Goal: Task Accomplishment & Management: Manage account settings

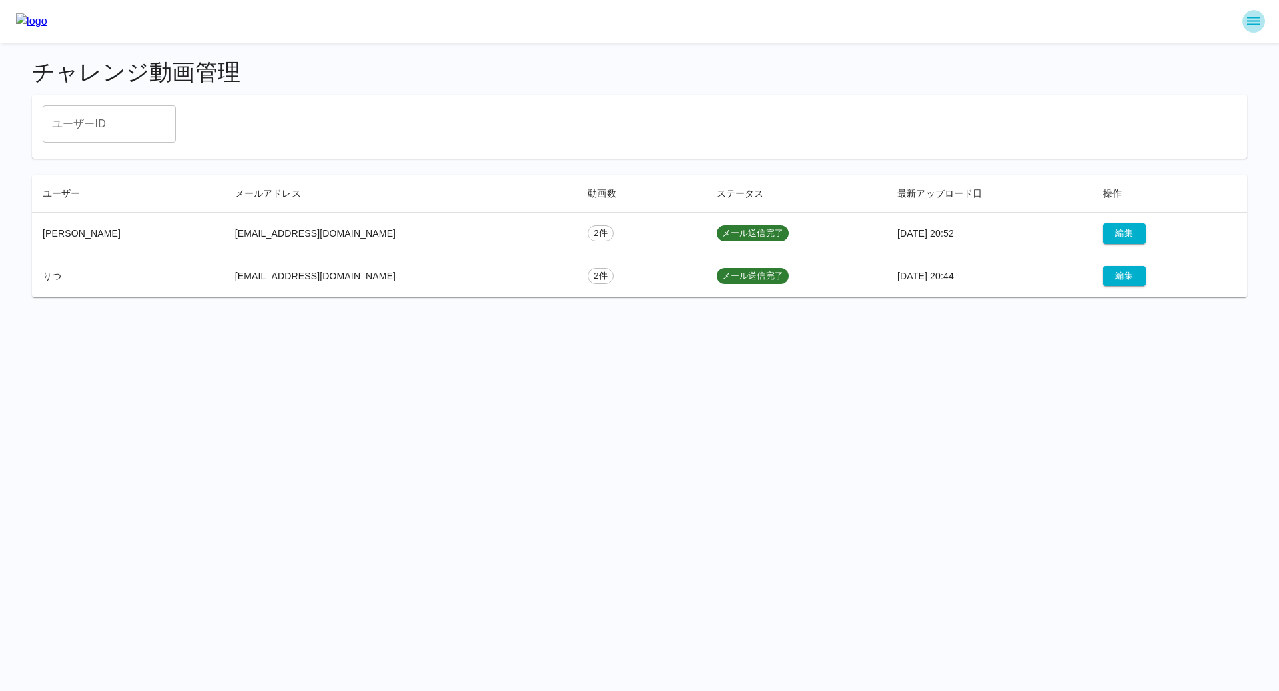
click at [1251, 24] on icon "sidemenu" at bounding box center [1253, 21] width 13 height 8
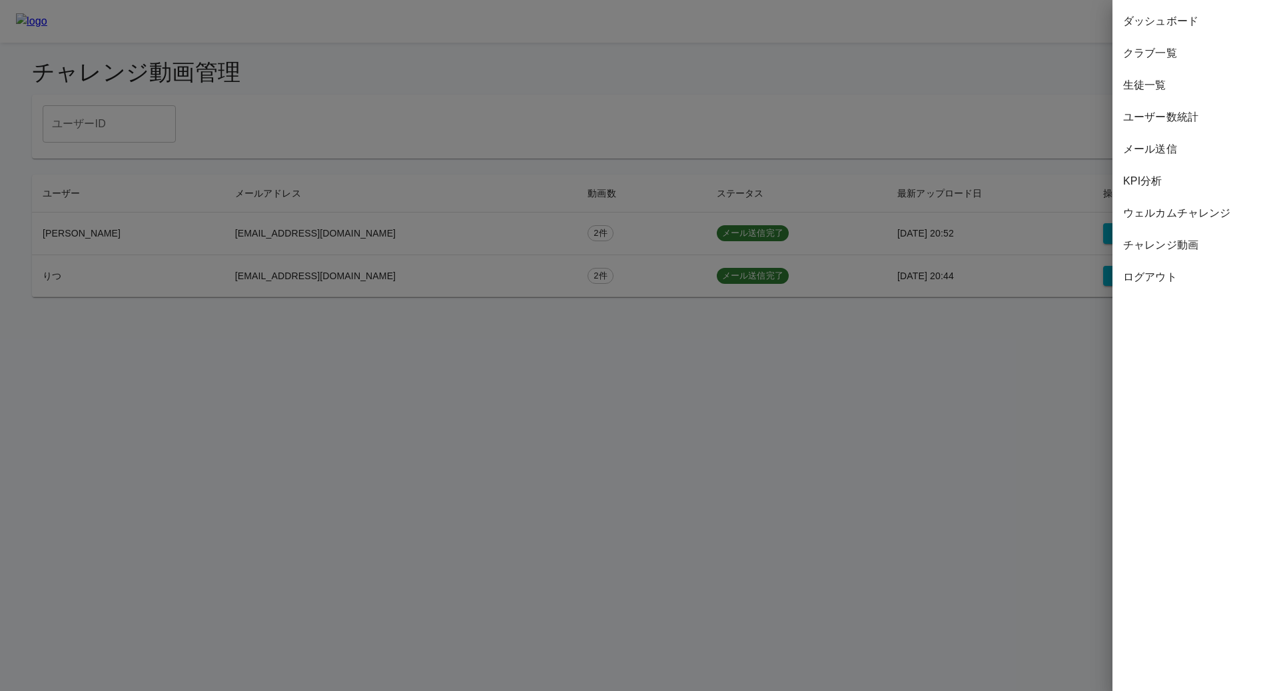
click at [1185, 214] on span "ウェルカムチャレンジ" at bounding box center [1195, 213] width 145 height 16
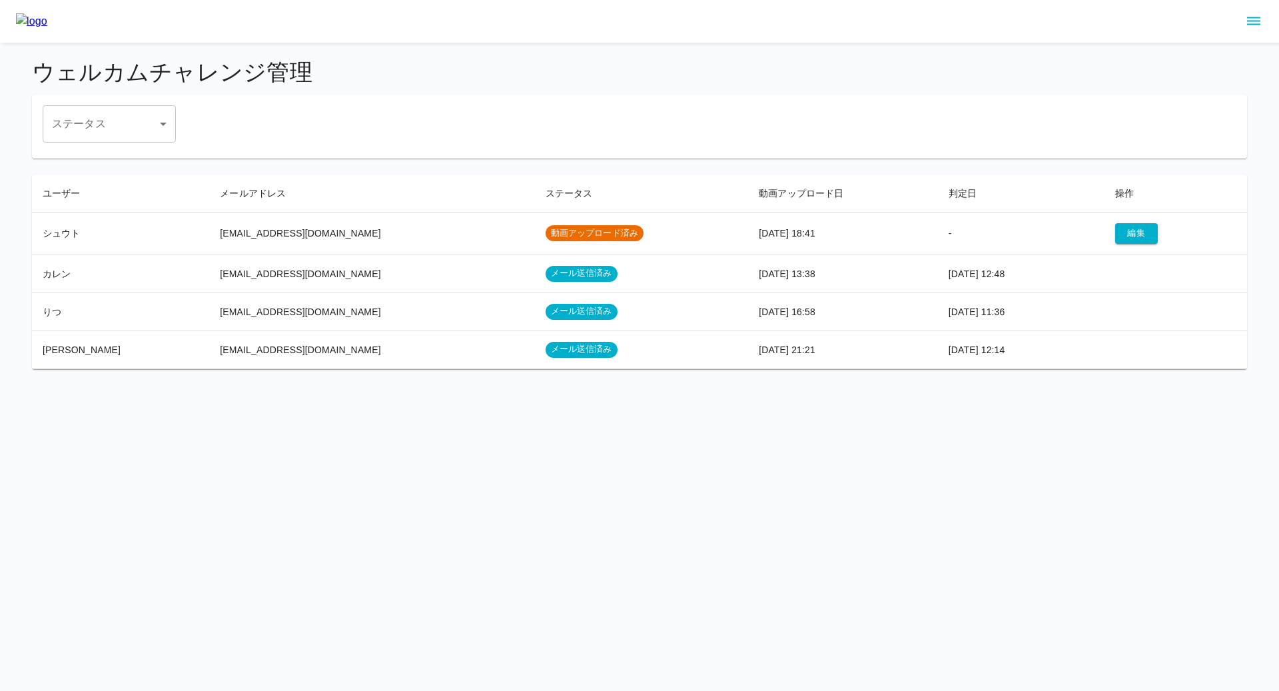
click at [237, 237] on td "[EMAIL_ADDRESS][DOMAIN_NAME]" at bounding box center [371, 233] width 325 height 43
click at [1119, 239] on button "編集" at bounding box center [1136, 233] width 43 height 21
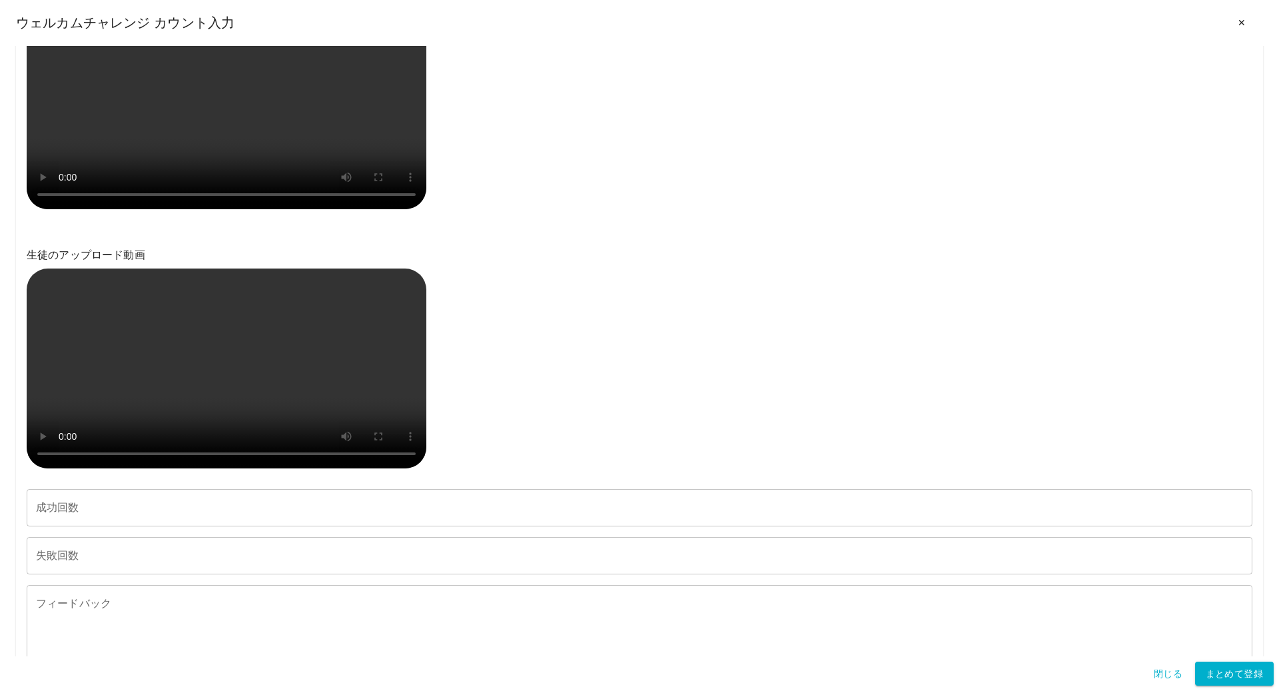
scroll to position [576, 0]
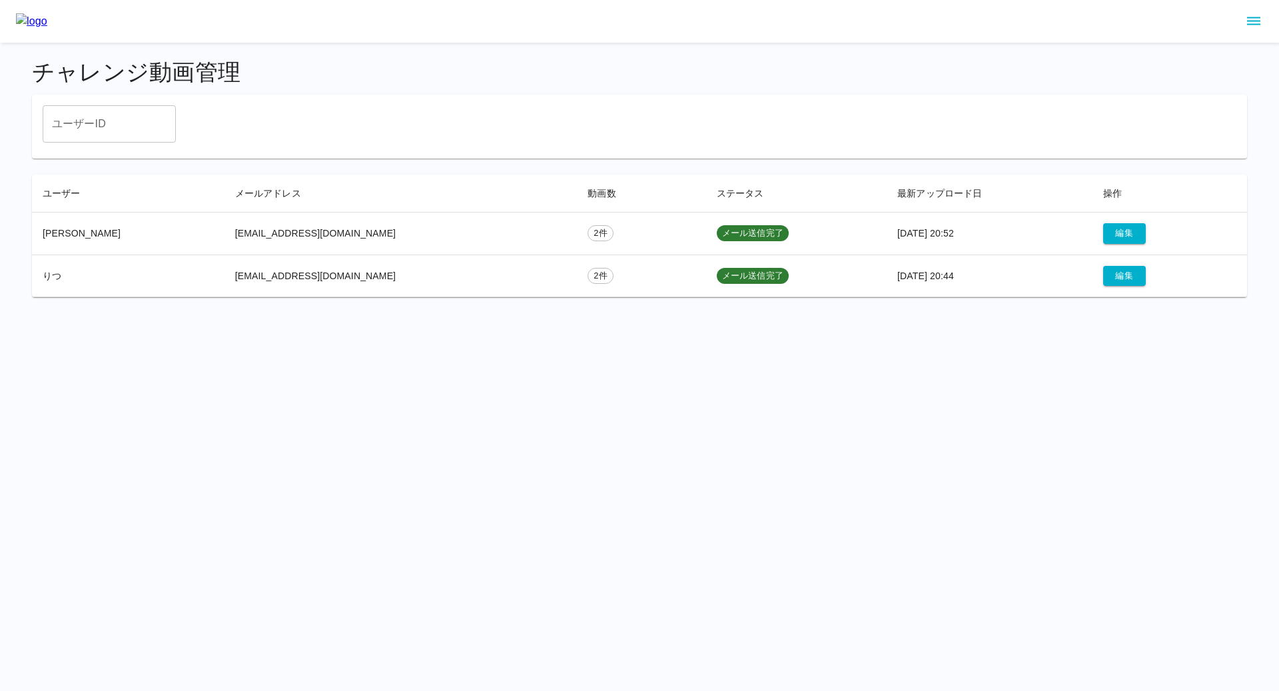
click at [47, 24] on img at bounding box center [31, 21] width 31 height 16
